Goal: Information Seeking & Learning: Learn about a topic

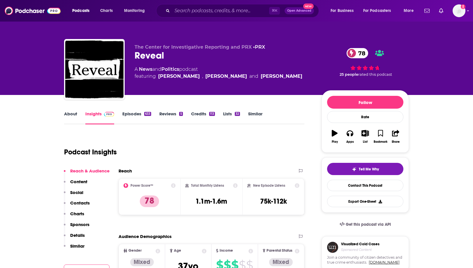
scroll to position [185, 0]
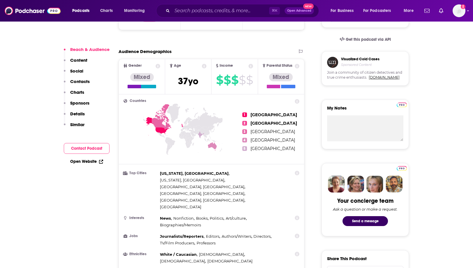
click at [78, 90] on p "Charts" at bounding box center [77, 92] width 14 height 6
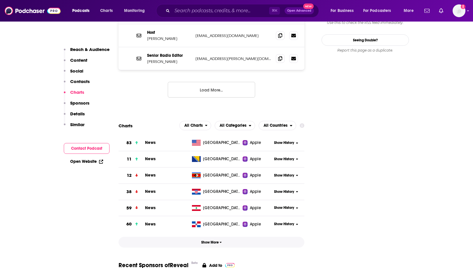
scroll to position [713, 0]
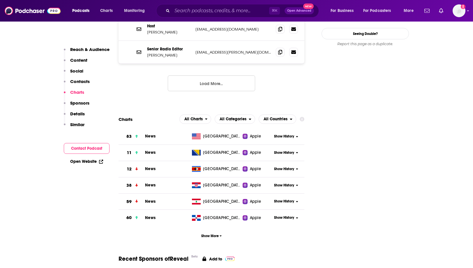
click at [283, 134] on span "Show History" at bounding box center [284, 136] width 20 height 5
